Goal: Task Accomplishment & Management: Manage account settings

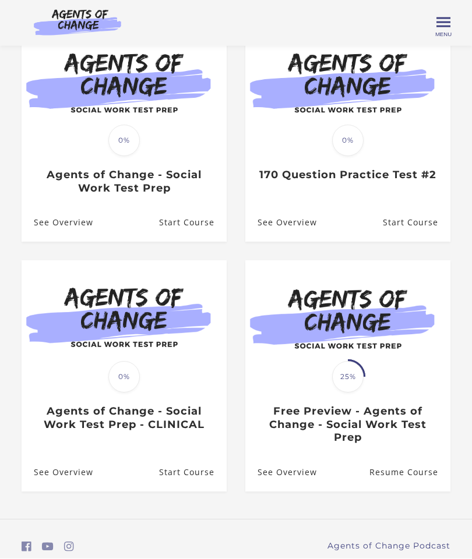
scroll to position [116, 0]
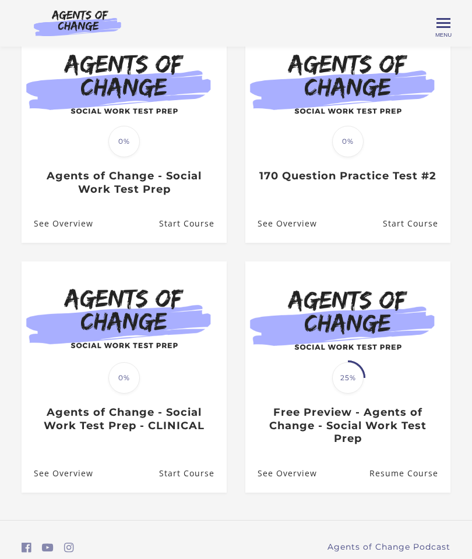
click at [190, 215] on link "Start Course" at bounding box center [193, 224] width 68 height 38
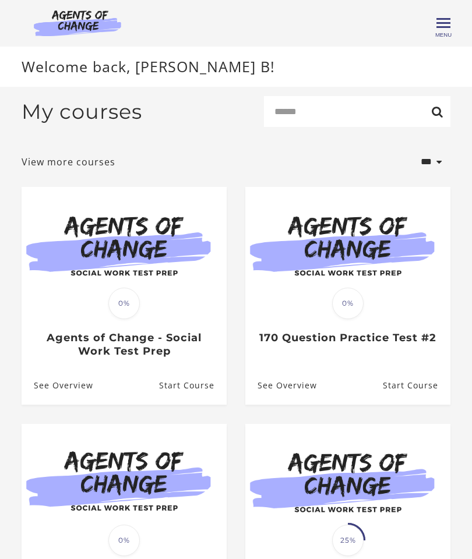
click at [73, 161] on link "View more courses" at bounding box center [69, 162] width 94 height 14
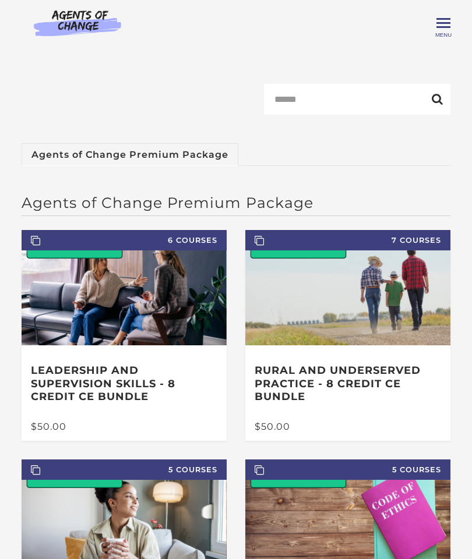
click at [449, 21] on span "Toggle menu" at bounding box center [443, 23] width 14 height 14
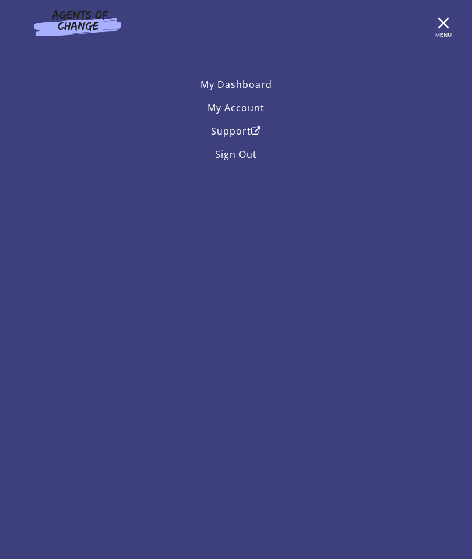
click at [256, 79] on link "My Dashboard" at bounding box center [236, 84] width 429 height 23
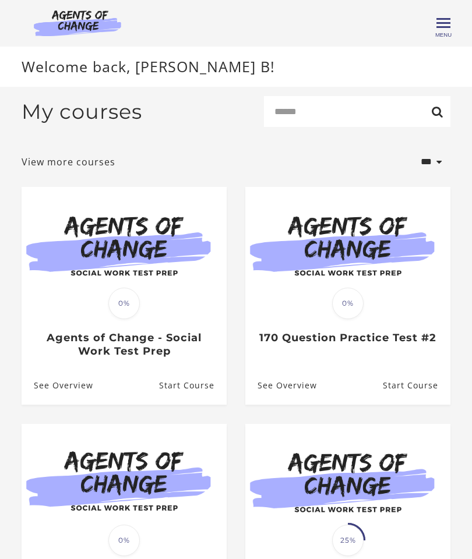
click at [447, 24] on span "Toggle menu" at bounding box center [443, 23] width 14 height 14
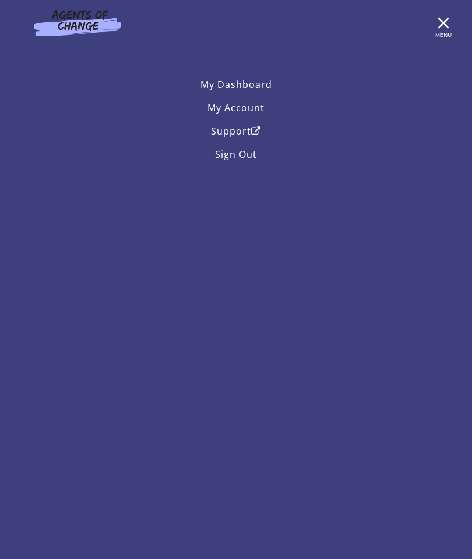
click at [243, 107] on link "My Account" at bounding box center [236, 107] width 429 height 23
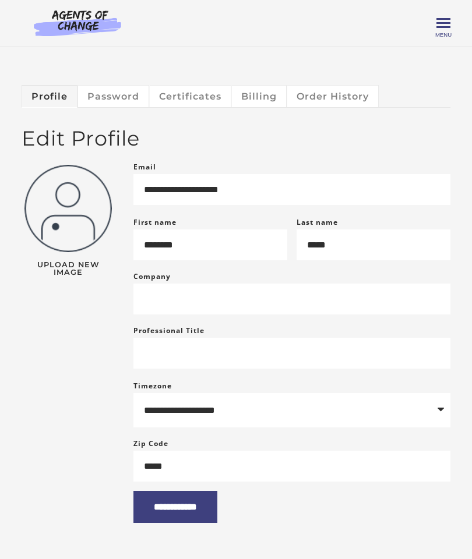
click at [330, 93] on link "Order History" at bounding box center [332, 96] width 91 height 22
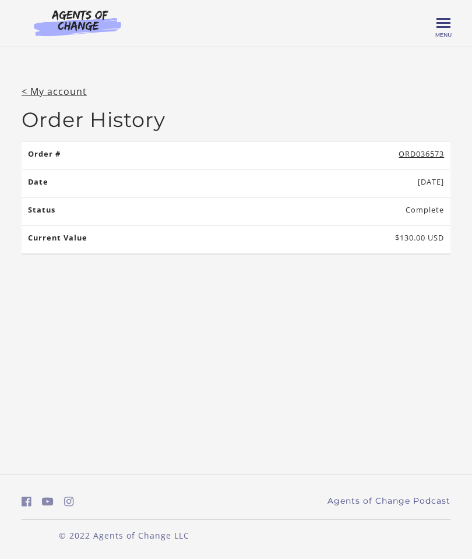
click at [56, 87] on link "< My account" at bounding box center [54, 91] width 65 height 13
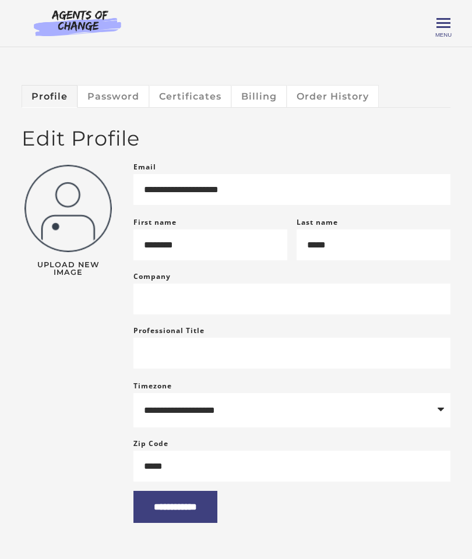
click at [196, 90] on link "Certificates" at bounding box center [191, 96] width 82 height 22
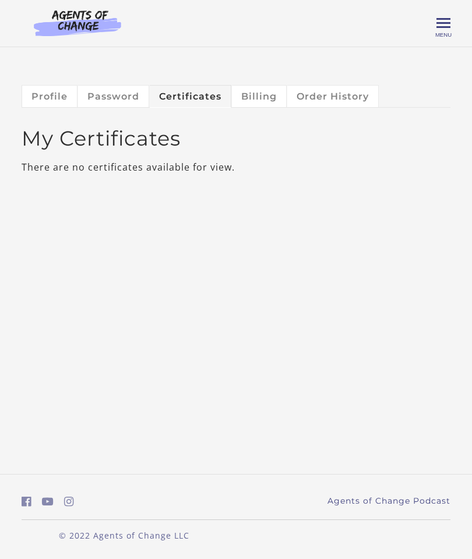
click at [448, 22] on span "Toggle menu" at bounding box center [443, 23] width 14 height 2
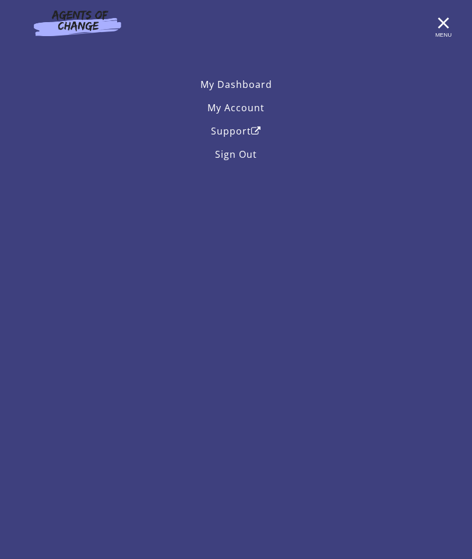
click at [245, 100] on link "My Account" at bounding box center [236, 107] width 429 height 23
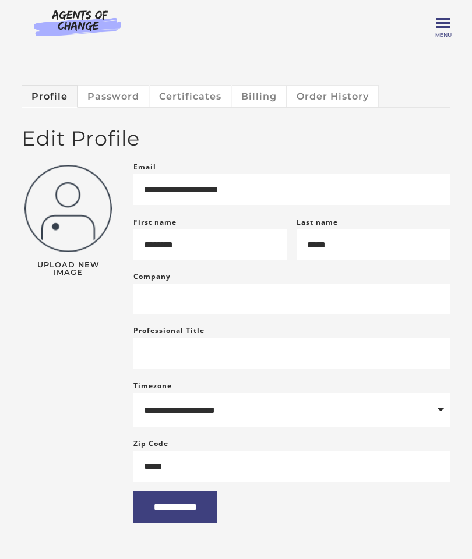
click at [104, 95] on link "Password" at bounding box center [113, 96] width 71 height 22
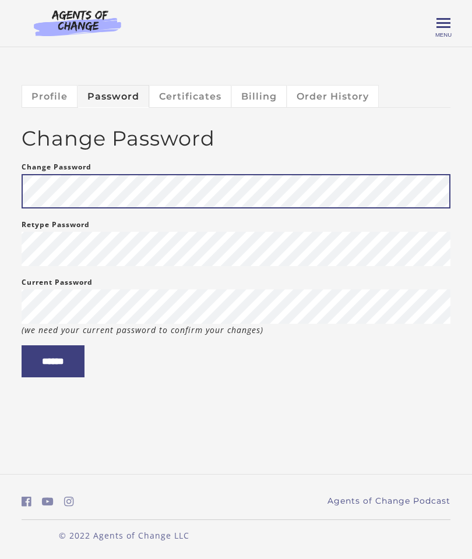
click at [61, 21] on img at bounding box center [78, 22] width 112 height 27
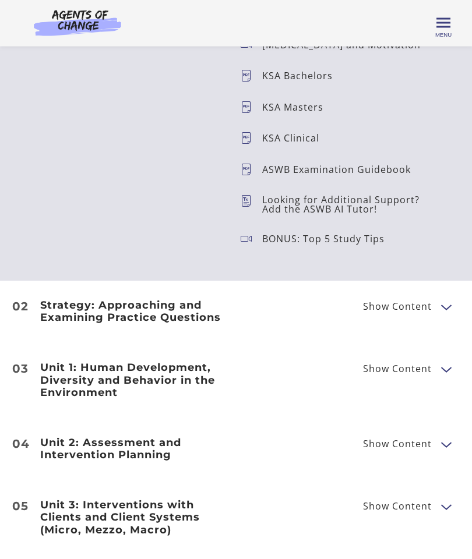
scroll to position [1885, 0]
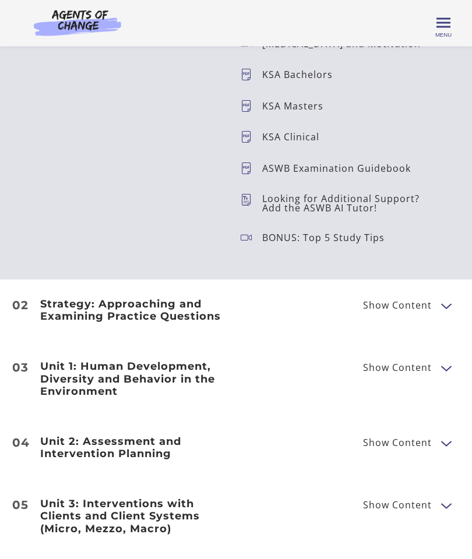
click at [405, 312] on span "Show Content" at bounding box center [402, 306] width 78 height 15
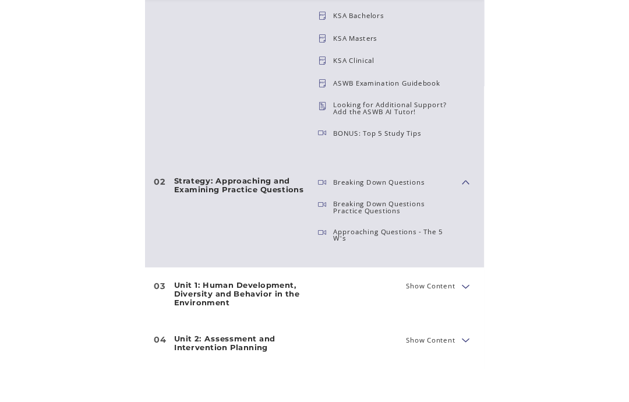
scroll to position [1939, 0]
